Goal: Ask a question

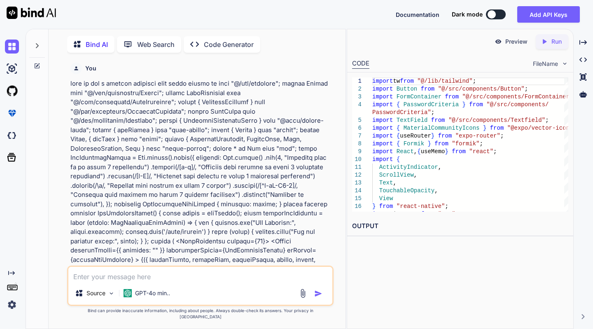
click at [105, 282] on textarea at bounding box center [200, 274] width 264 height 15
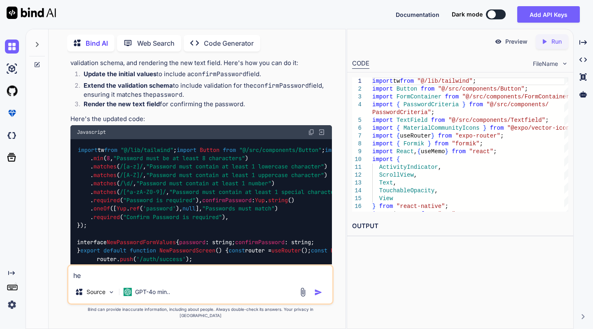
type textarea "h"
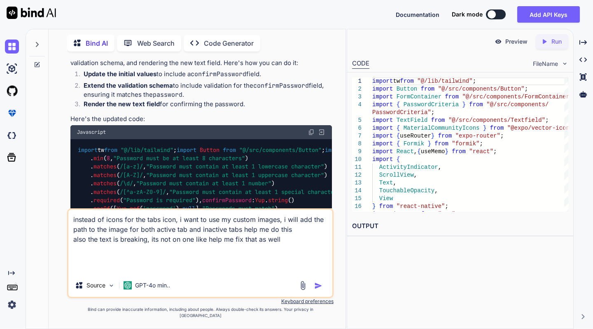
paste textarea "import tw from "@/lib/tailwind"; import { Tabs } from "expo-router"; import { T…"
type textarea "instead of icons for the tabs icon, i want to use my custom images, i will add …"
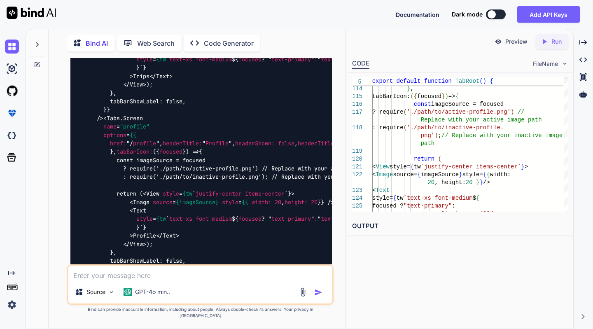
scroll to position [2373, 0]
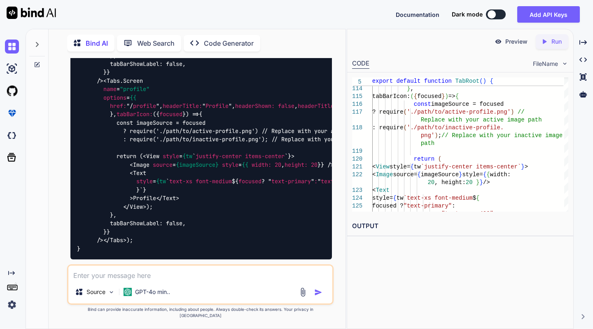
click at [101, 279] on textarea at bounding box center [200, 273] width 264 height 15
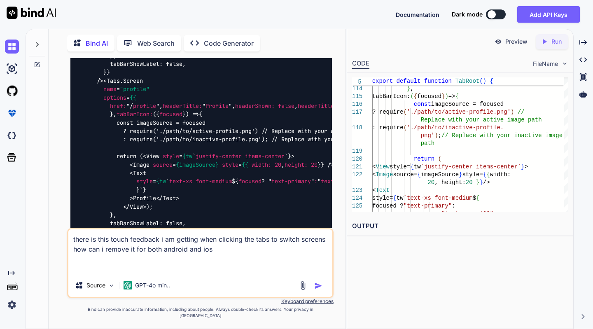
paste textarea "import tw from "@/lib/tailwind"; import { Tabs } from "expo-router"; import { I…"
type textarea "there is this touch feedback i am getting when clicking the tabs to switch scre…"
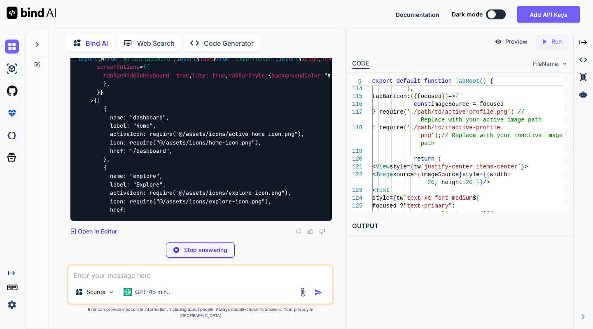
scroll to position [3923, 0]
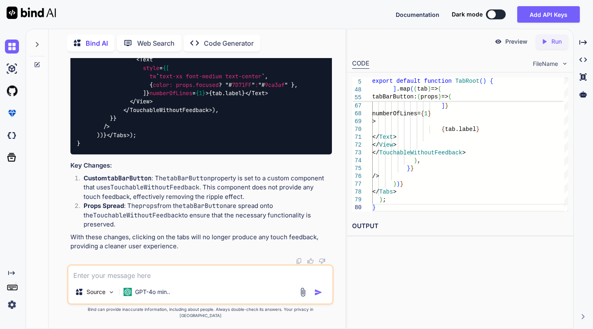
click at [93, 281] on textarea at bounding box center [200, 273] width 264 height 15
paste textarea "Type '{ children: Element; key?: Key | null | undefined; id?: string | undefine…"
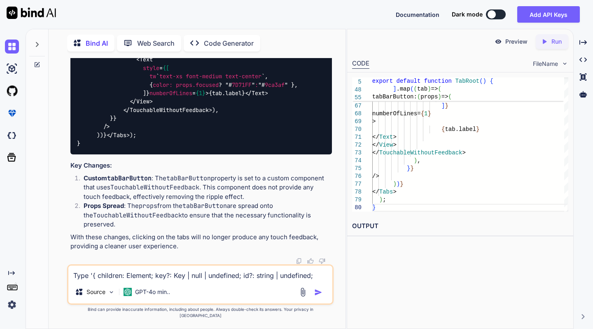
scroll to position [40, 0]
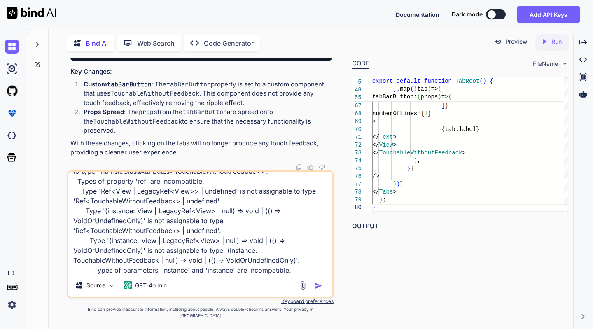
click at [292, 274] on textarea "Type '{ children: Element; key?: Key | null | undefined; id?: string | undefine…" at bounding box center [200, 223] width 264 height 102
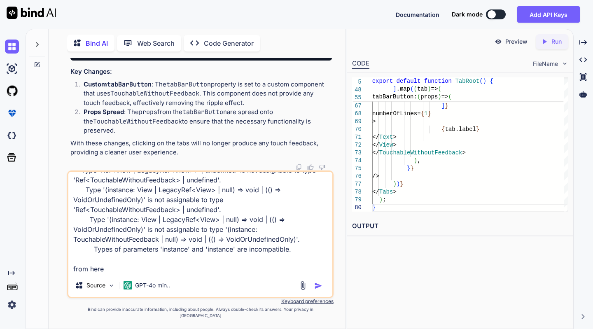
paste textarea "<TouchableWithoutFeedback {...props}>"
type textarea "Type '{ children: Element; key?: Key | null | undefined; id?: string | undefine…"
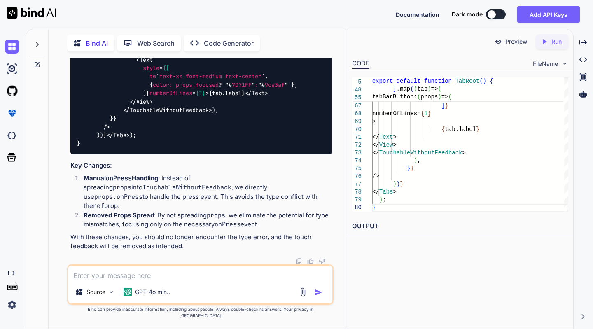
scroll to position [5039, 0]
click at [145, 277] on textarea at bounding box center [200, 273] width 264 height 15
paste textarea "Property 'focused' does not exist on type 'BottomTabBarButtonProps'.ts(2339)"
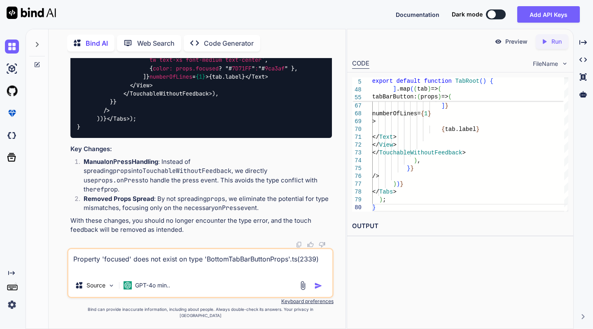
drag, startPoint x: 145, startPoint y: 277, endPoint x: 97, endPoint y: 276, distance: 48.2
click at [97, 274] on textarea "Property 'focused' does not exist on type 'BottomTabBarButtonProps'.ts(2339)" at bounding box center [200, 261] width 264 height 25
paste textarea "<TouchableWithoutFeedback onPress={props.onPress}> <View style={tw`flex-col jus…"
type textarea "Property 'focused' does not exist on type 'BottomTabBarButtonProps'.ts(2339) <T…"
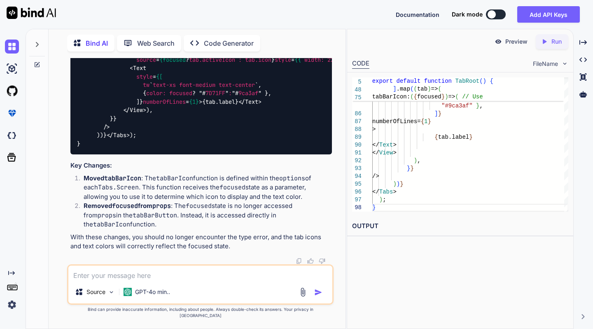
scroll to position [5974, 0]
click at [119, 281] on textarea at bounding box center [200, 273] width 264 height 15
click at [100, 281] on textarea at bounding box center [200, 273] width 264 height 15
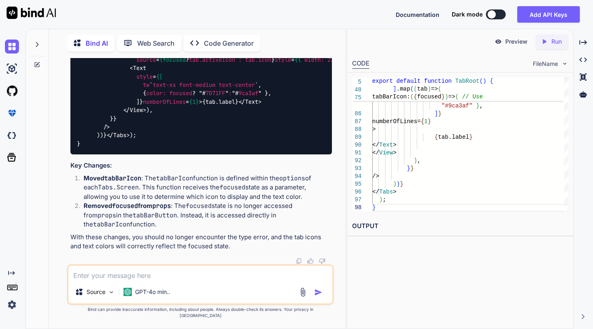
paste textarea "Property 'focused' does not exist on type 'BottomTabBarButtonProps'.ts(2339)"
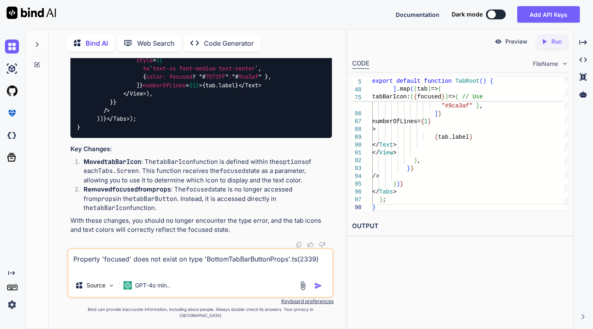
click at [73, 264] on textarea "Property 'focused' does not exist on type 'BottomTabBarButtonProps'.ts(2339)" at bounding box center [200, 261] width 264 height 25
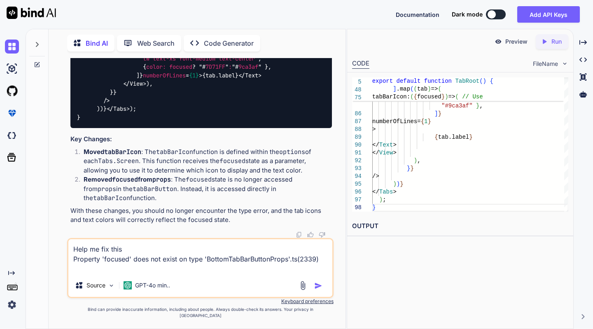
click at [75, 274] on textarea "Help me fix this Property 'focused' does not exist on type 'BottomTabBarButtonP…" at bounding box center [200, 256] width 264 height 35
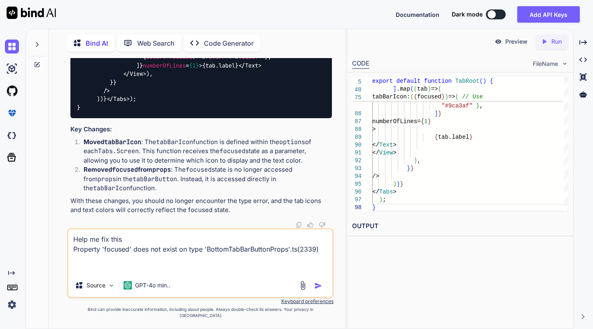
paste textarea "import tw from "@/lib/tailwind"; import { Tabs } from "expo-router"; import { I…"
type textarea "Help me fix this Property 'focused' does not exist on type 'BottomTabBarButtonP…"
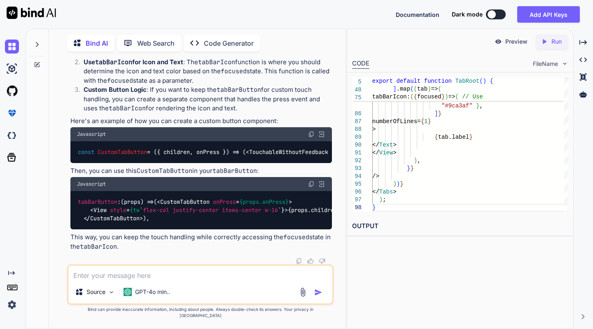
scroll to position [7421, 0]
